Goal: Use online tool/utility: Utilize a website feature to perform a specific function

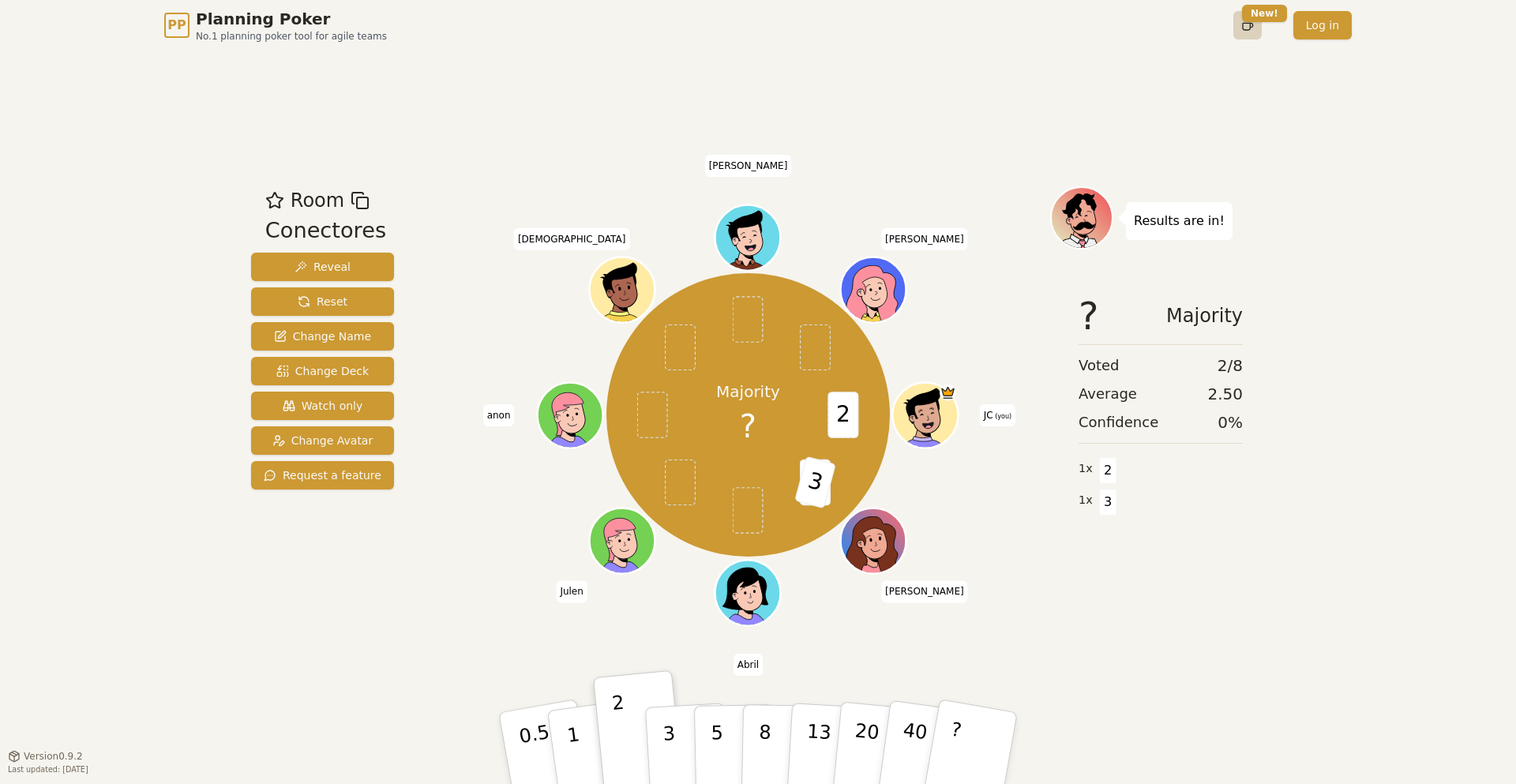
click at [1248, 32] on html "PP Planning Poker No.1 planning poker tool for agile teams Toggle theme New! Lo…" at bounding box center [758, 392] width 1516 height 784
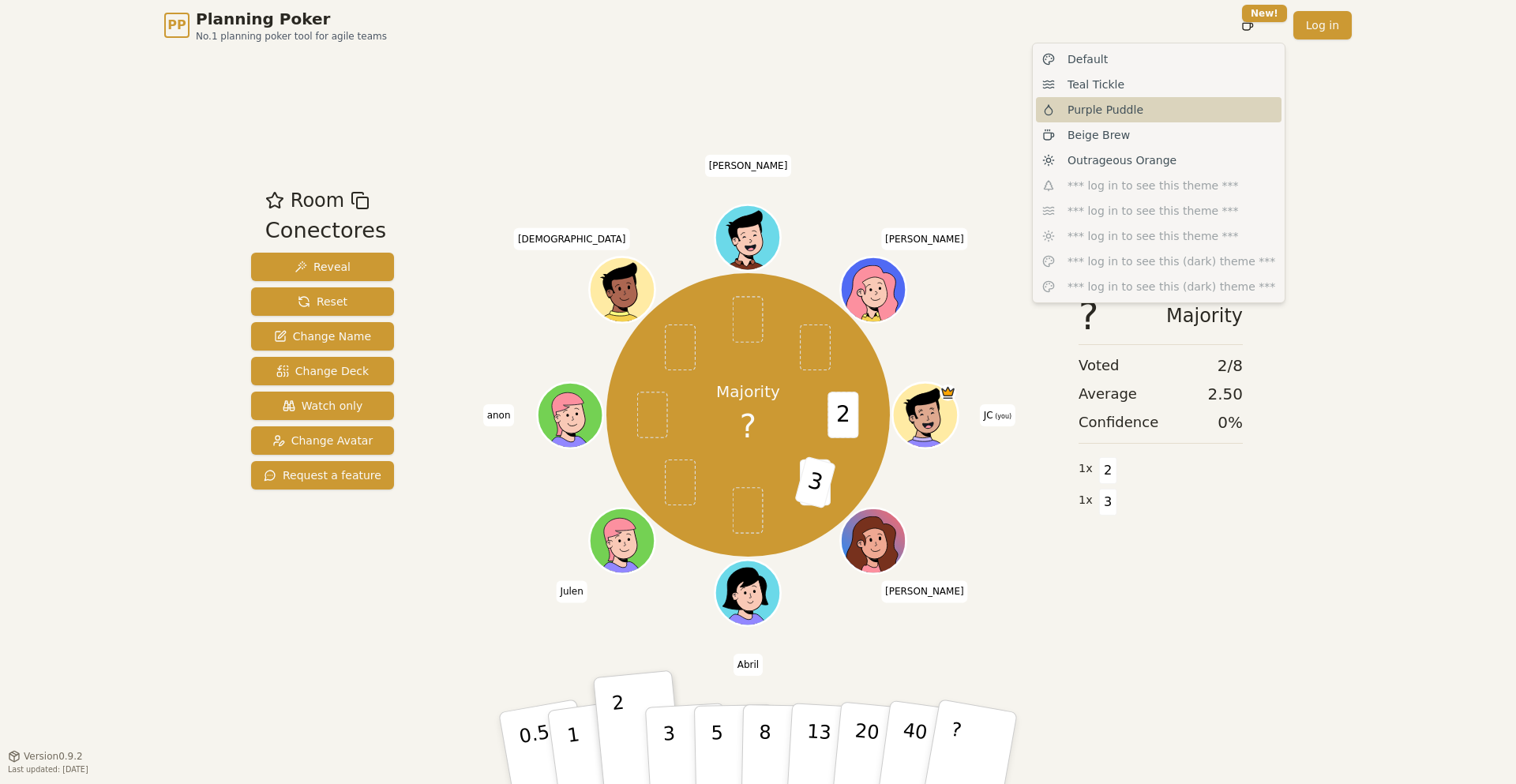
click at [1152, 107] on div "Purple Puddle" at bounding box center [1159, 109] width 246 height 25
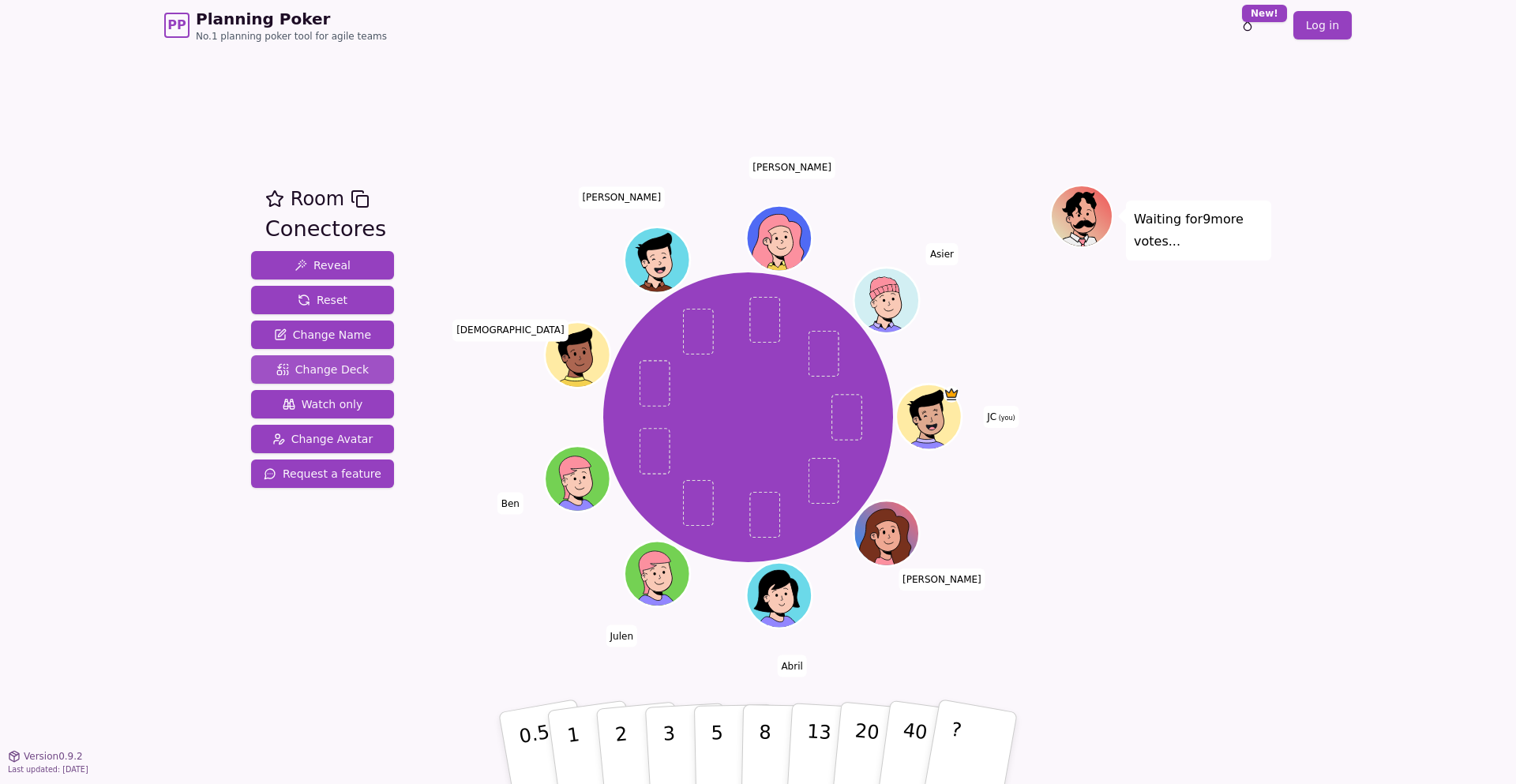
click at [366, 375] on button "Change Deck" at bounding box center [323, 369] width 143 height 28
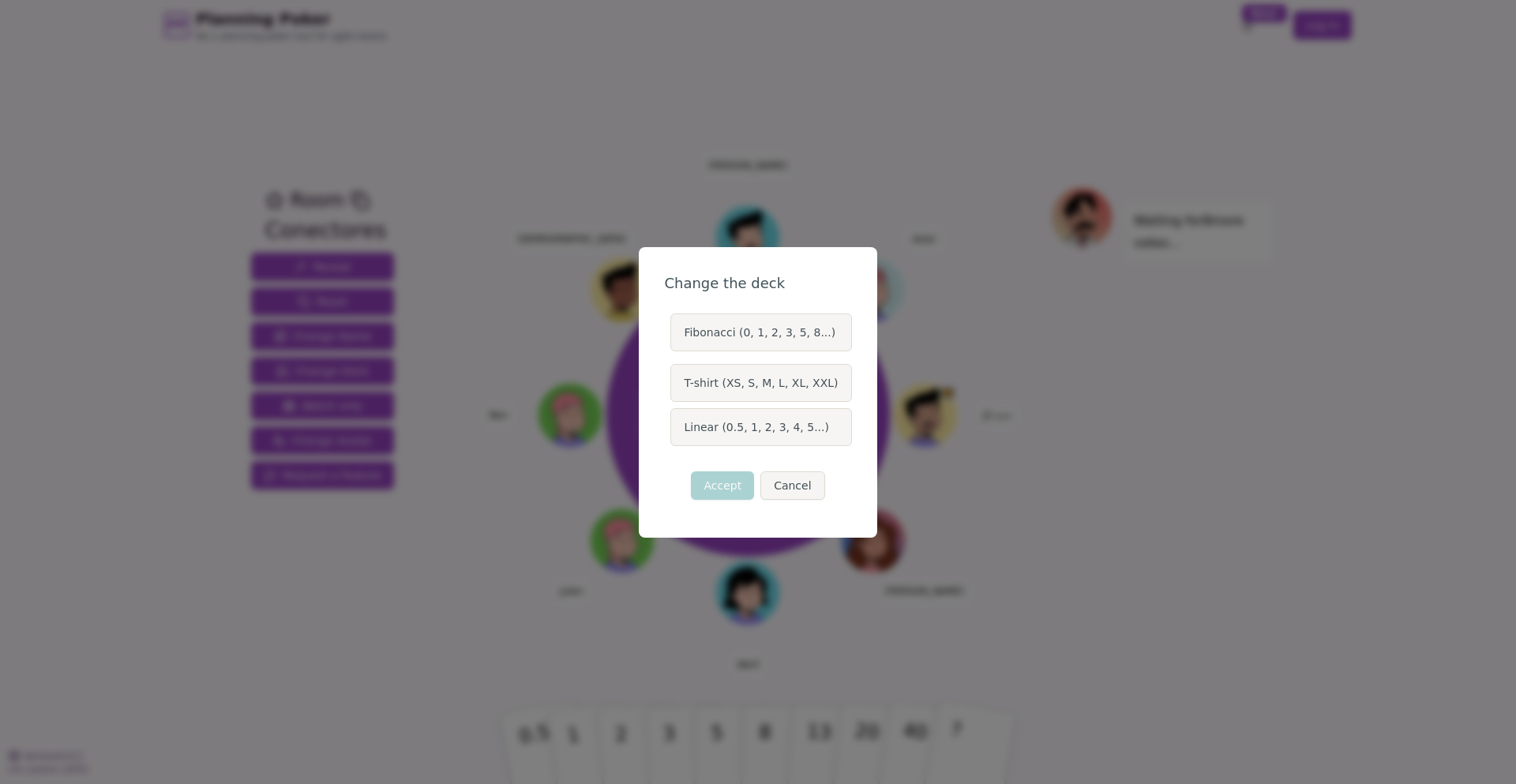
click at [775, 427] on label "Linear (0.5, 1, 2, 3, 4, 5...)" at bounding box center [761, 427] width 181 height 38
click at [676, 427] on button "Linear (0.5, 1, 2, 3, 4, 5...)" at bounding box center [670, 427] width 13 height 13
click at [713, 495] on button "Accept" at bounding box center [723, 485] width 63 height 28
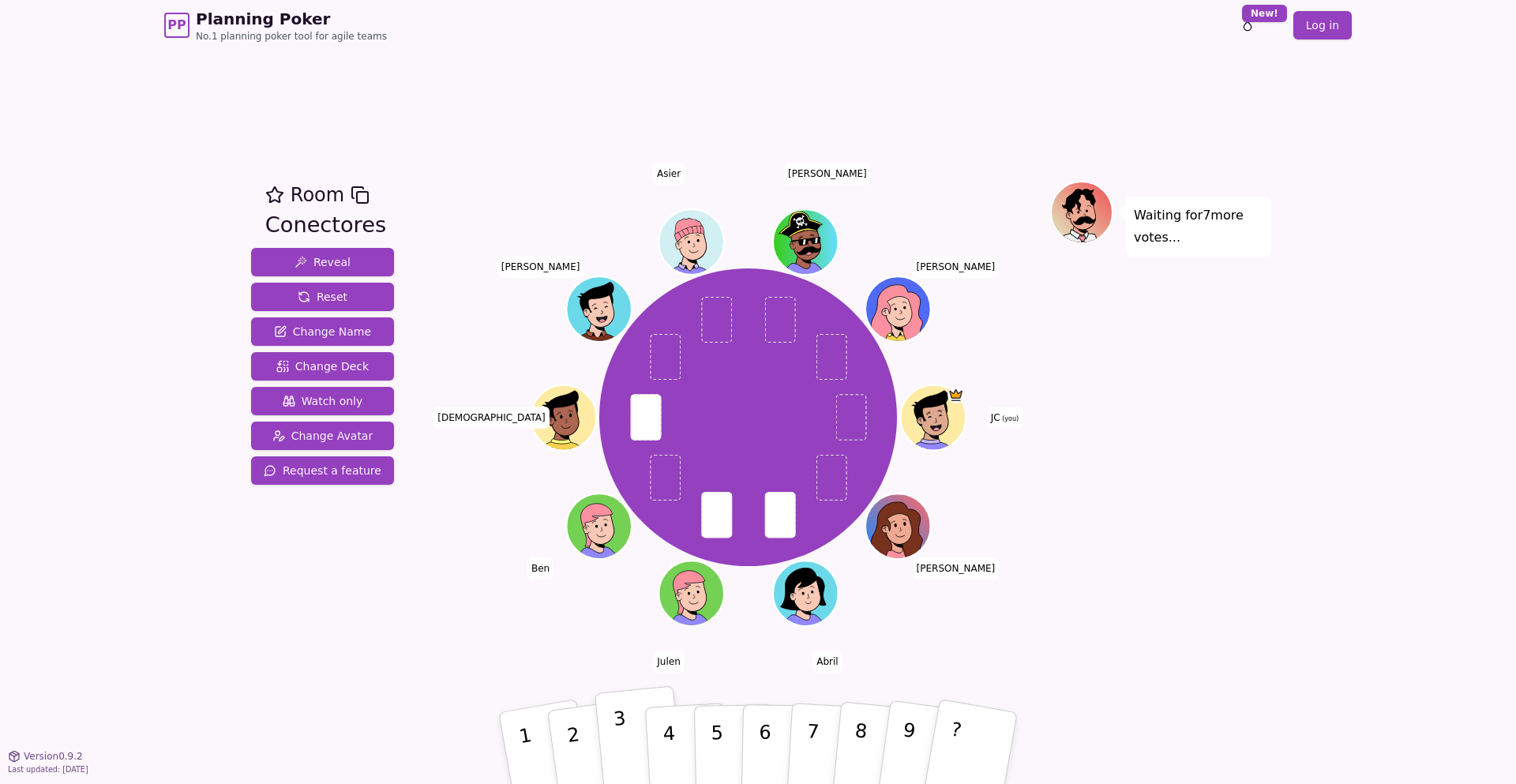
click at [627, 738] on button "3" at bounding box center [640, 748] width 90 height 125
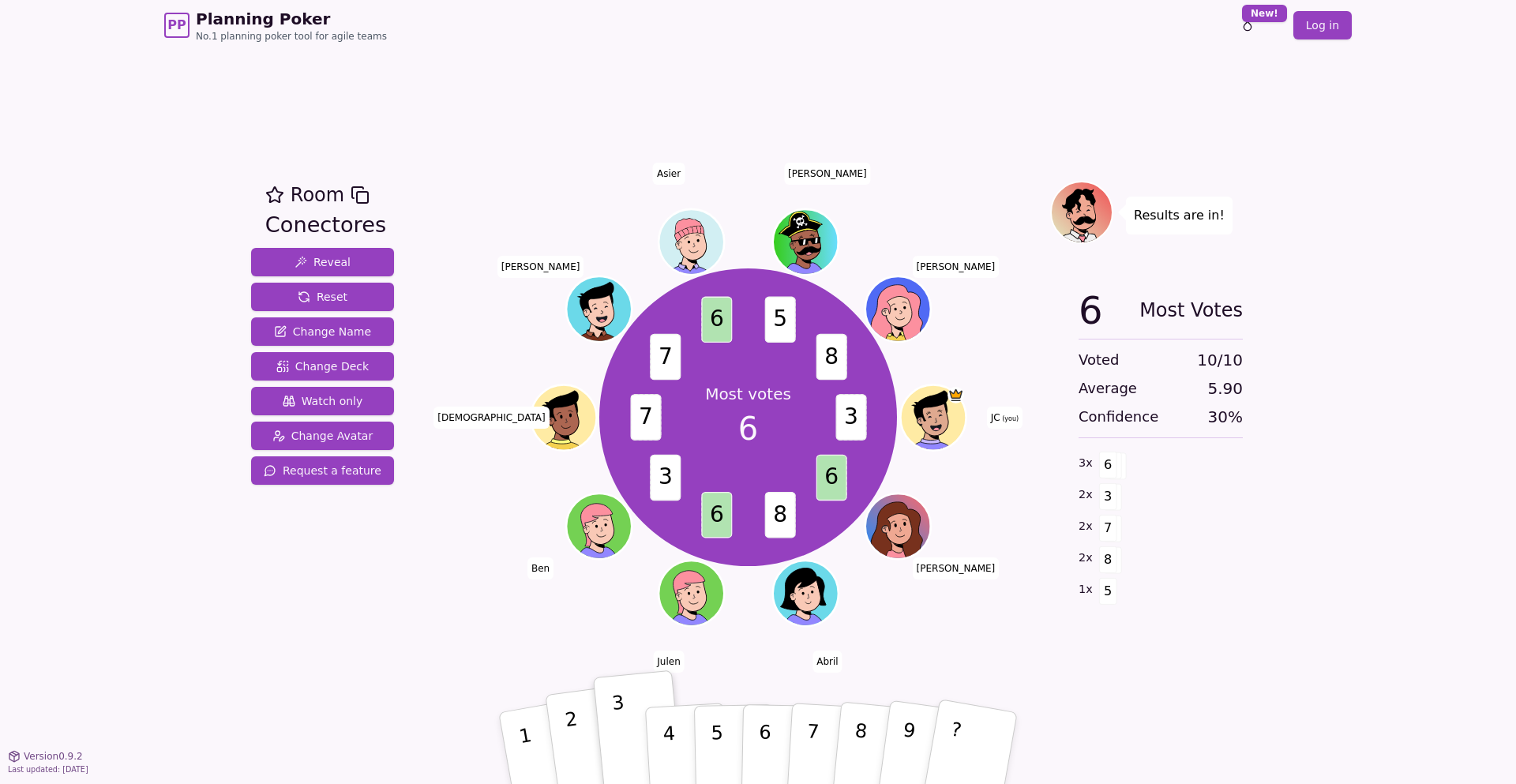
click at [570, 759] on p "2" at bounding box center [575, 750] width 24 height 86
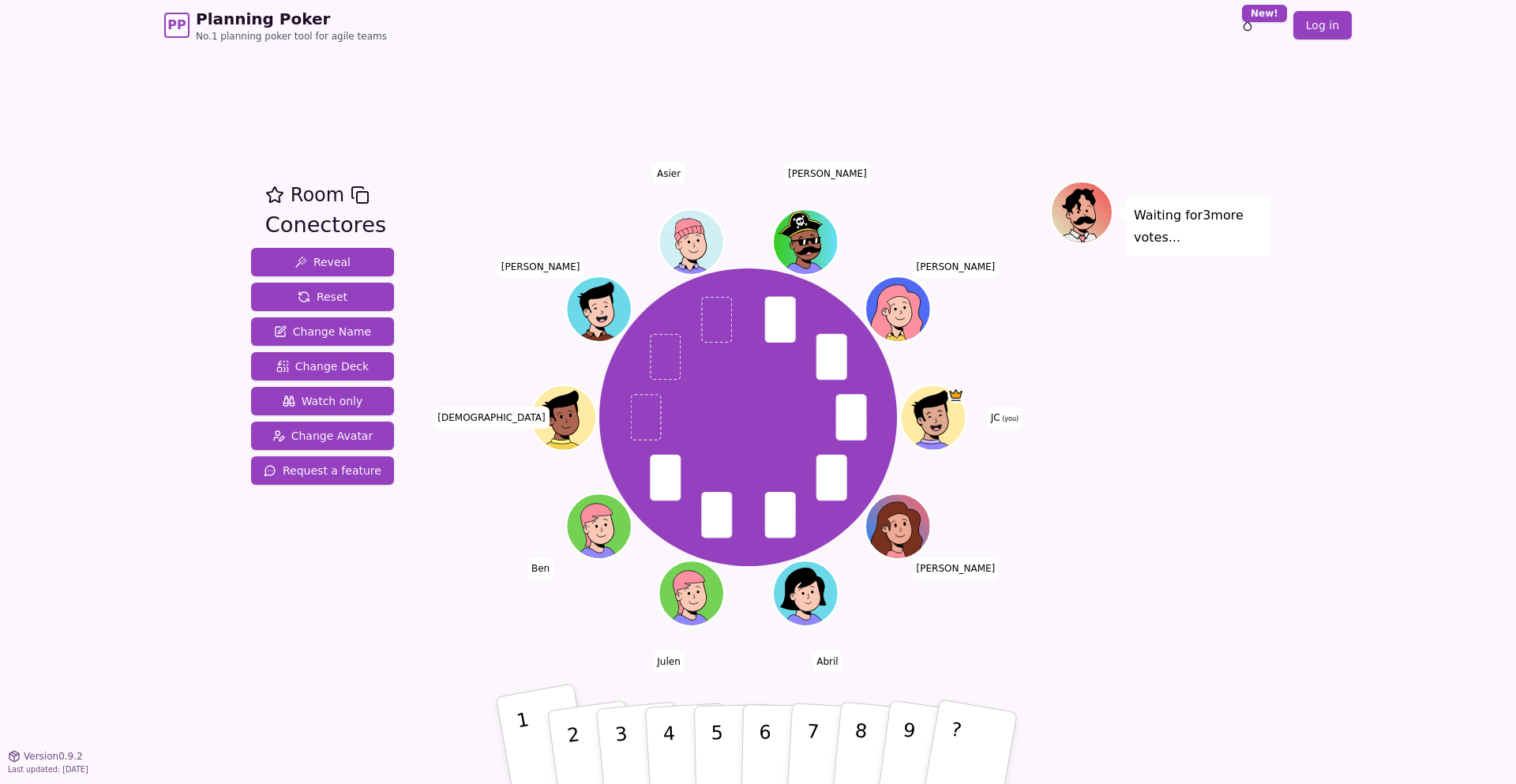
click at [539, 756] on button "1" at bounding box center [544, 747] width 98 height 130
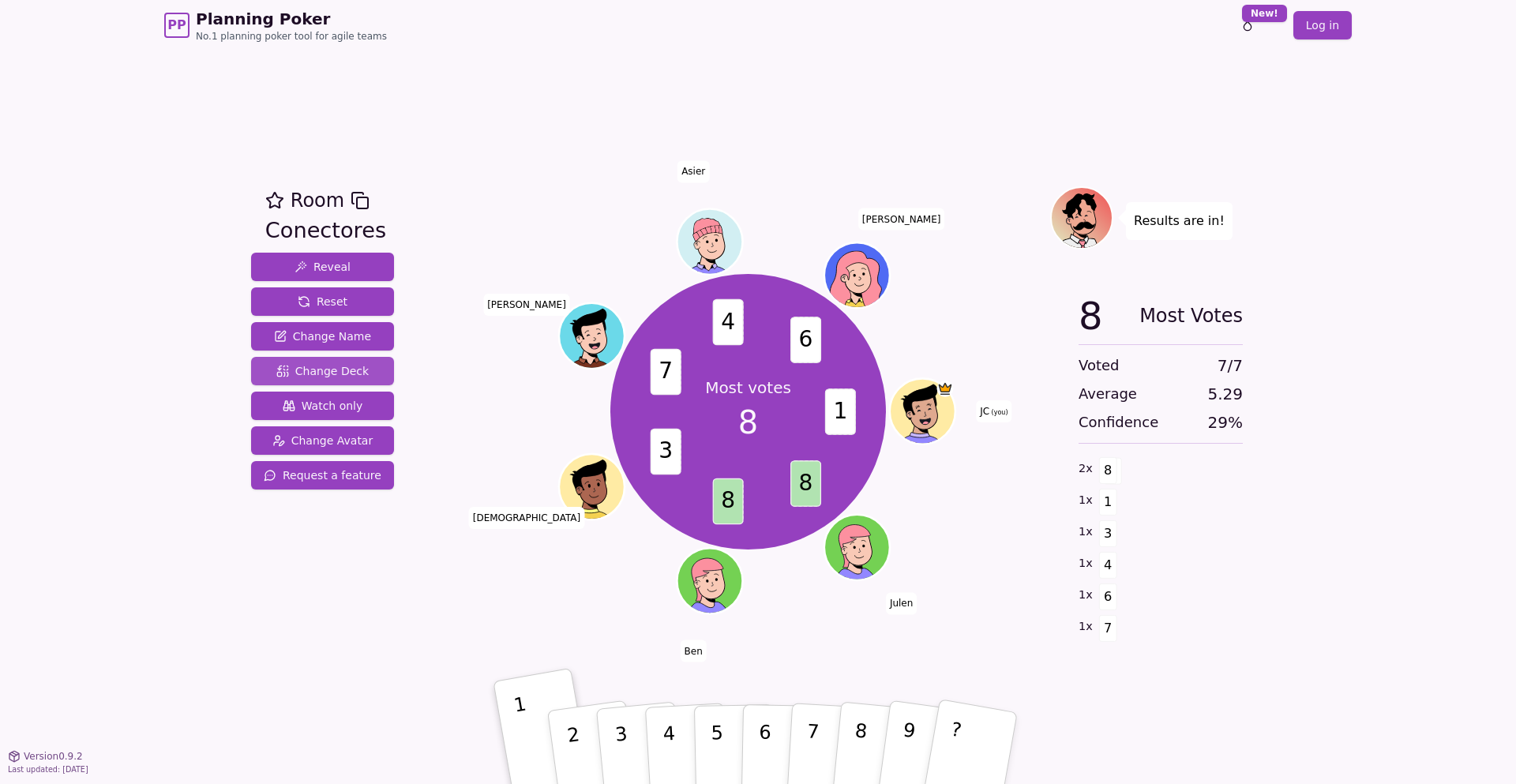
click at [340, 370] on span "Change Deck" at bounding box center [323, 370] width 93 height 15
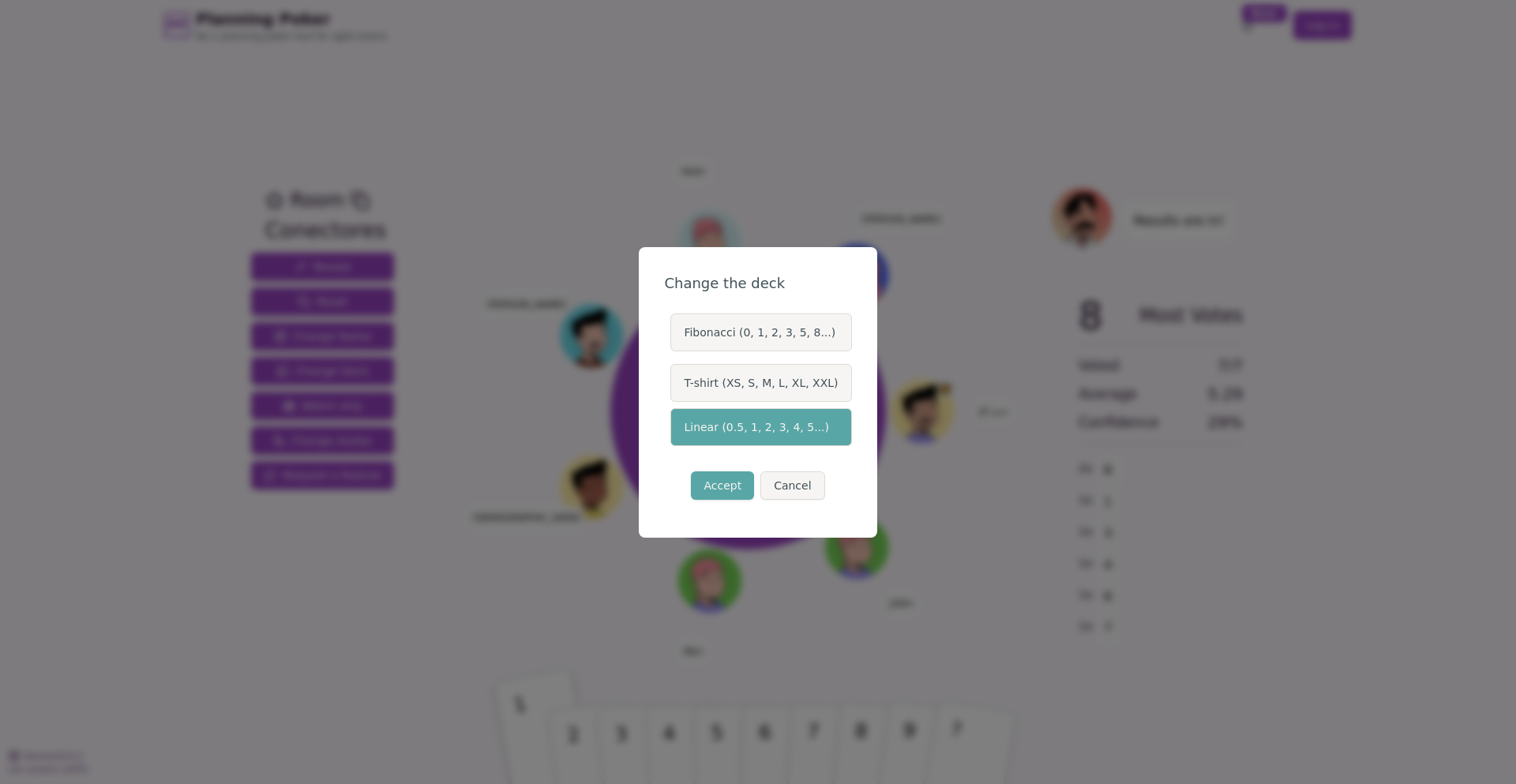
click at [801, 333] on label "Fibonacci (0, 1, 2, 3, 5, 8...)" at bounding box center [761, 332] width 181 height 38
click at [676, 333] on button "Fibonacci (0, 1, 2, 3, 5, 8...)" at bounding box center [670, 333] width 13 height 13
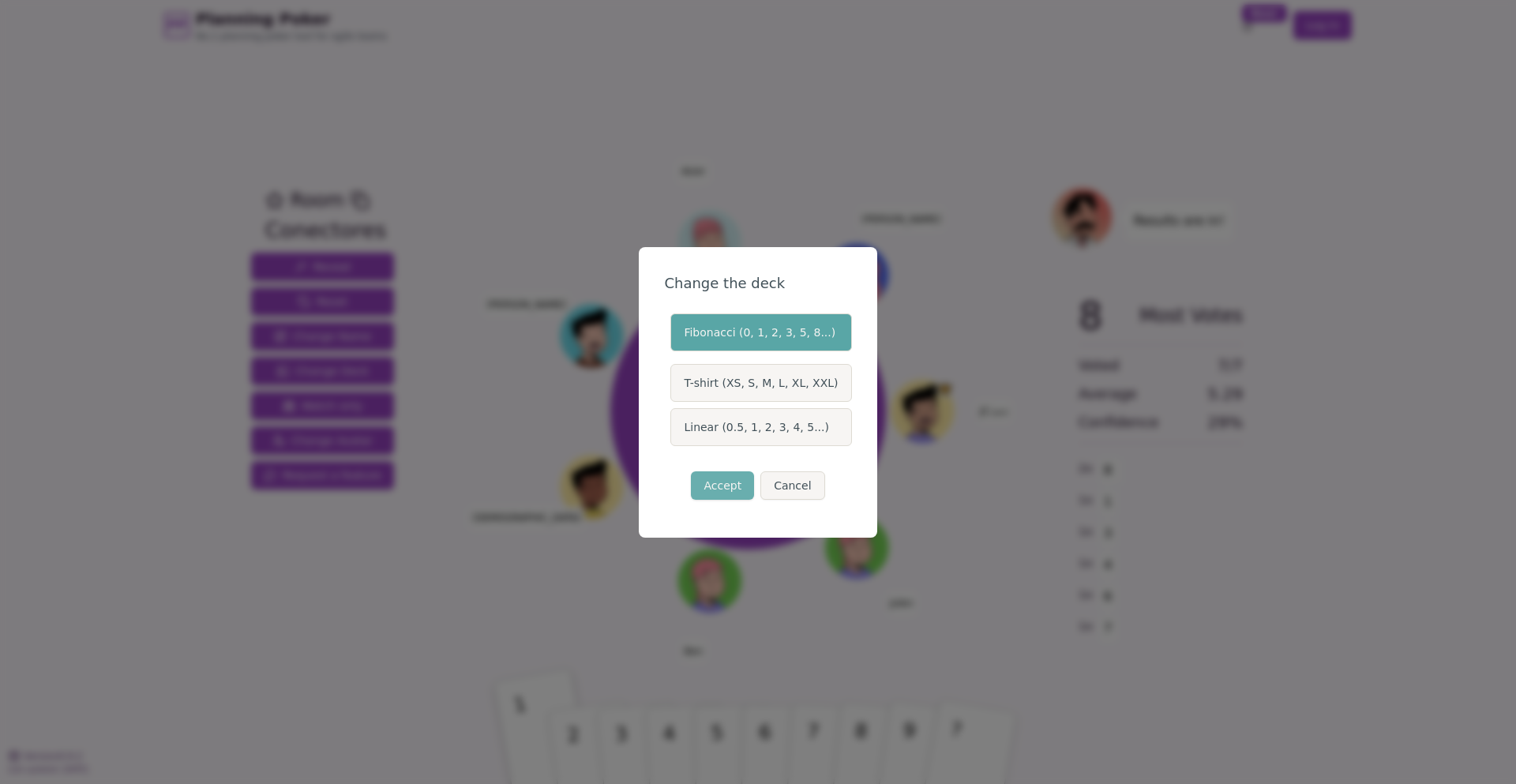
click at [721, 488] on button "Accept" at bounding box center [723, 485] width 63 height 28
